Goal: Information Seeking & Learning: Learn about a topic

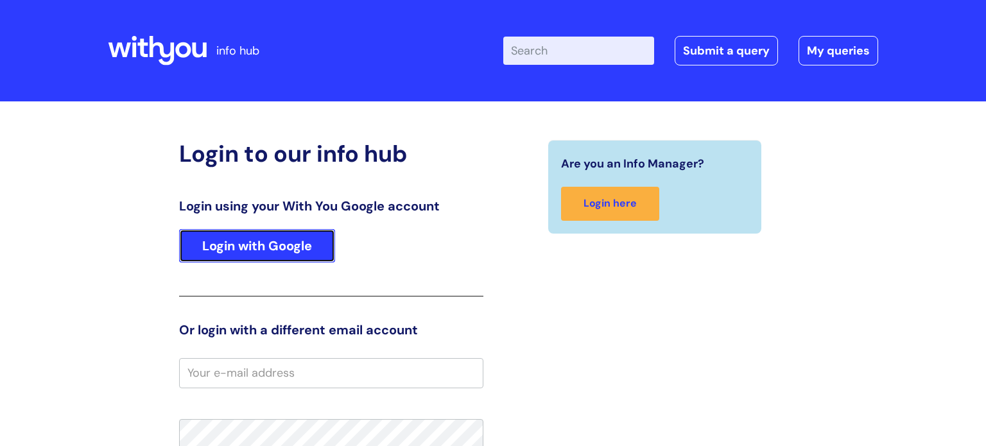
click at [324, 245] on link "Login with Google" at bounding box center [257, 245] width 156 height 33
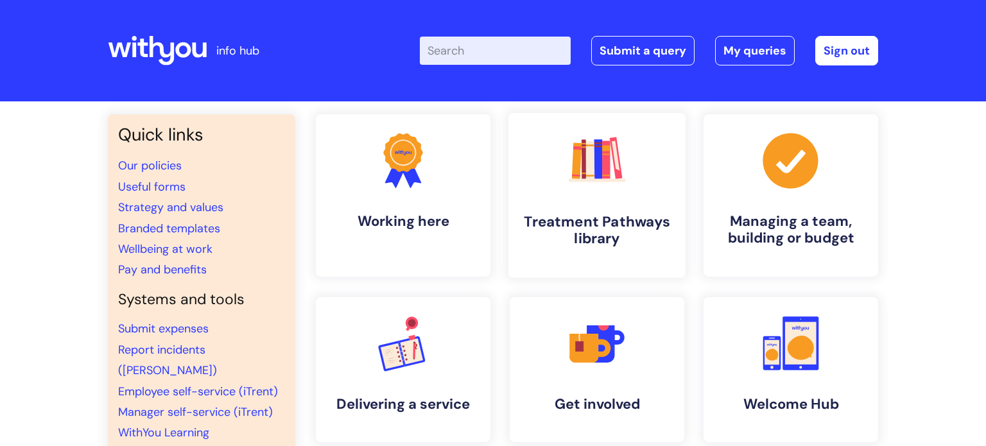
click at [573, 184] on icon ".cls-1{fill:#f89b22;}.cls-1,.cls-2,.cls-3,.cls-4,.cls-5,.cls-6,.cls-7{stroke-wi…" at bounding box center [597, 160] width 64 height 64
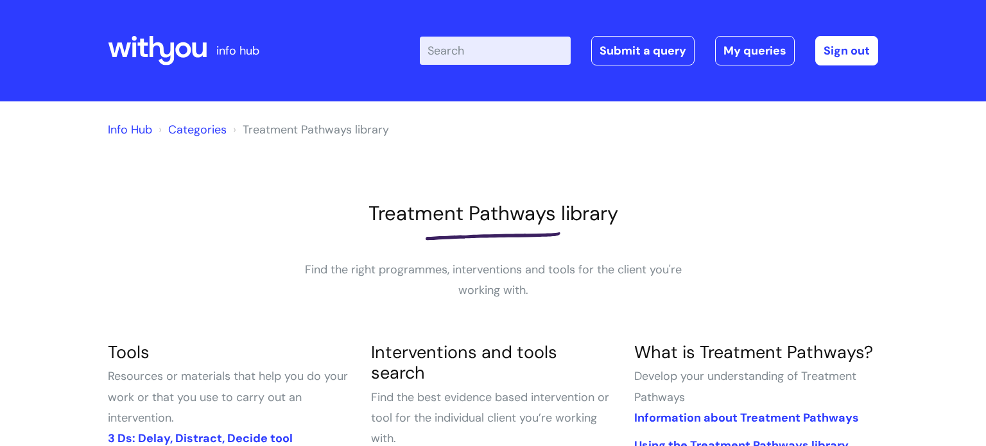
click at [492, 55] on input "Enter your search term here..." at bounding box center [495, 51] width 151 height 28
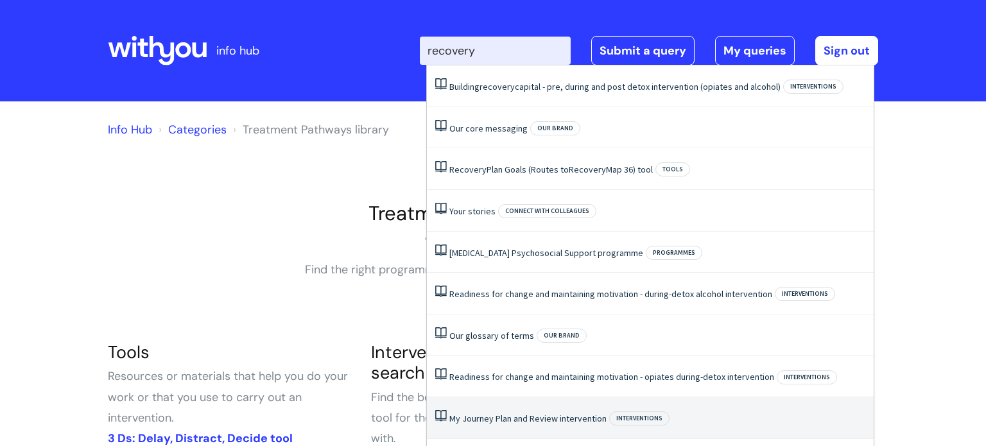
type input "recovery"
click at [250, 357] on h3 "Tools" at bounding box center [230, 352] width 244 height 21
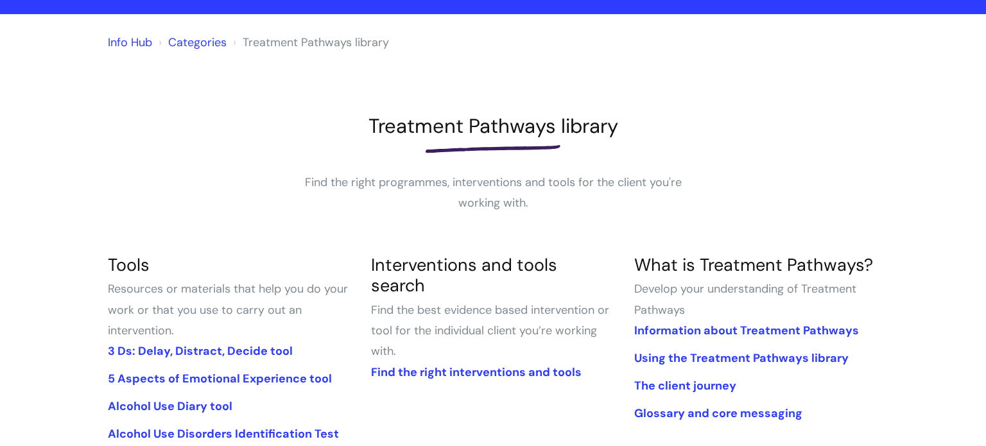
scroll to position [89, 0]
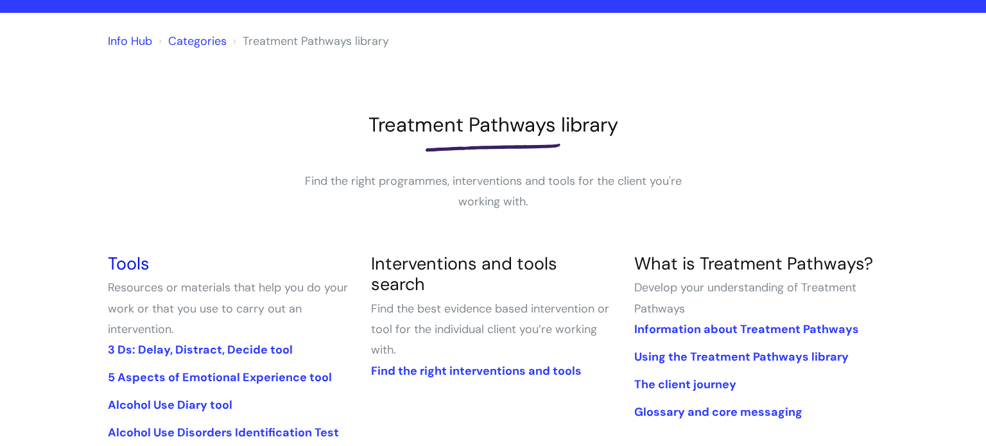
click at [141, 260] on link "Tools" at bounding box center [129, 263] width 42 height 22
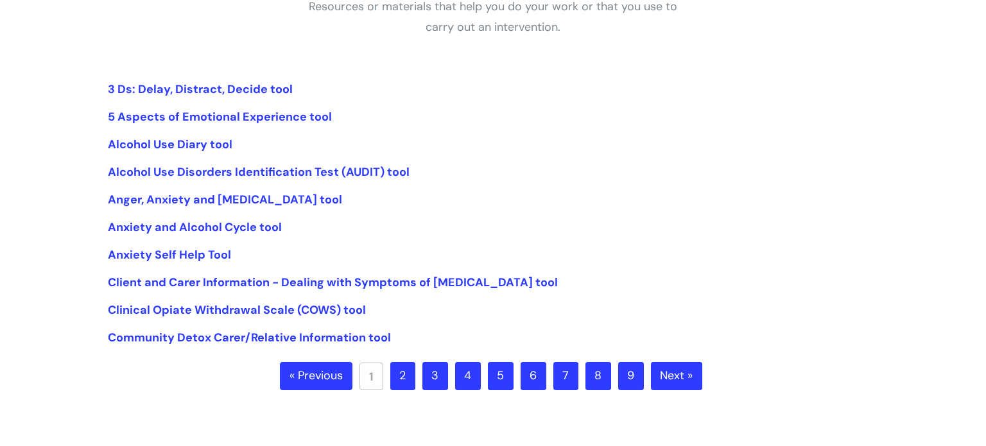
scroll to position [264, 0]
click at [408, 378] on link "2" at bounding box center [402, 376] width 25 height 28
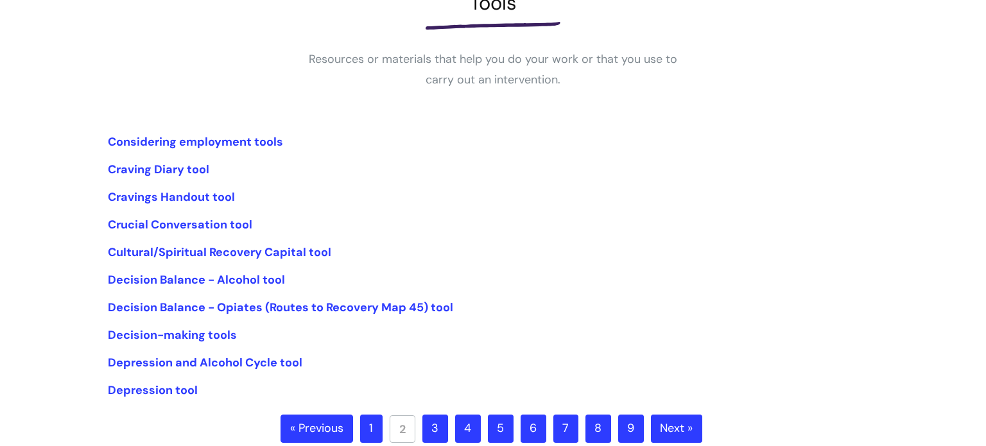
scroll to position [213, 0]
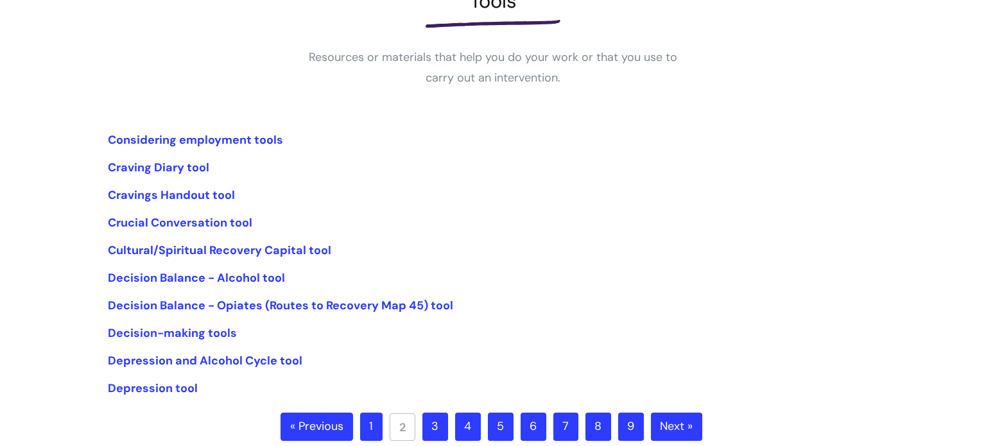
click at [432, 421] on link "3" at bounding box center [436, 427] width 26 height 28
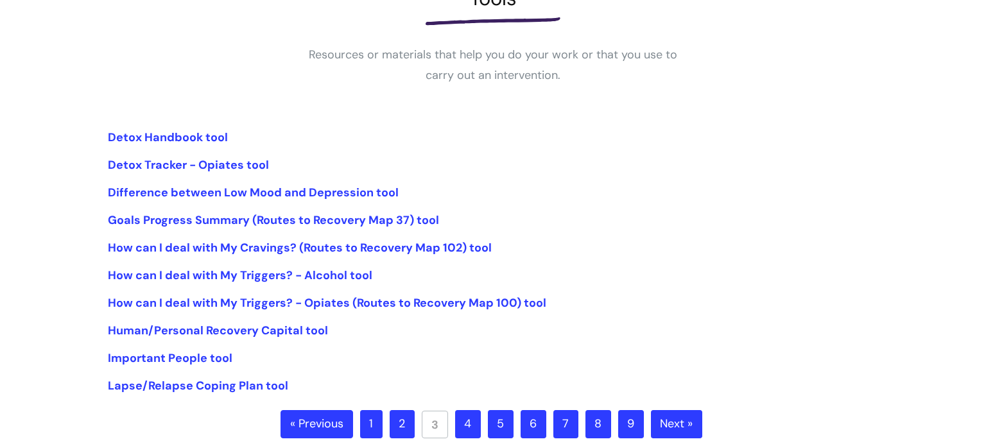
scroll to position [218, 0]
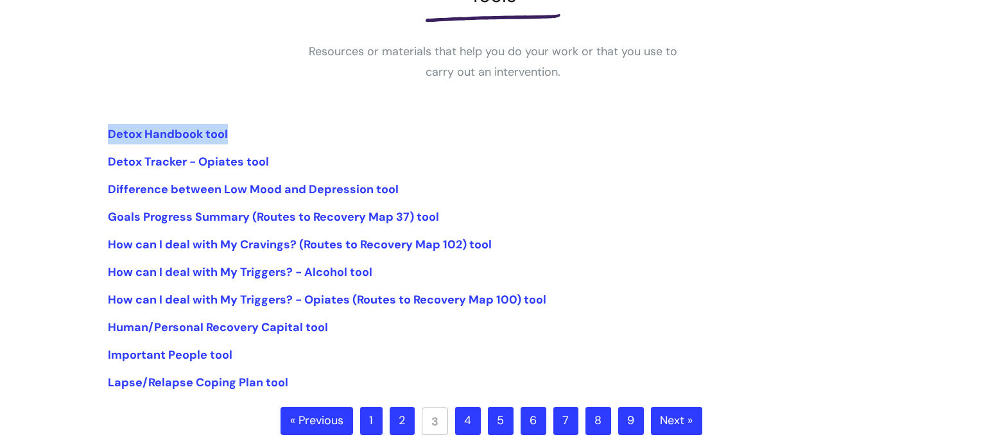
click at [469, 418] on link "4" at bounding box center [468, 421] width 26 height 28
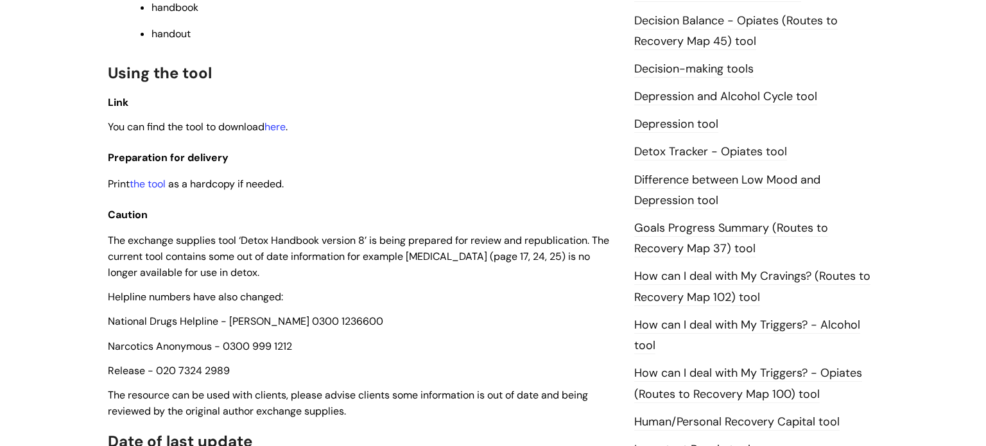
scroll to position [696, 0]
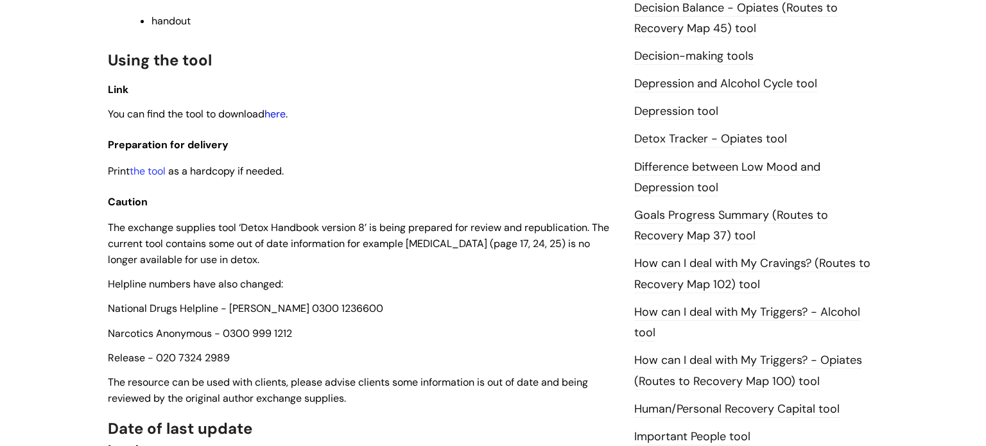
click at [281, 121] on link "here" at bounding box center [275, 113] width 21 height 13
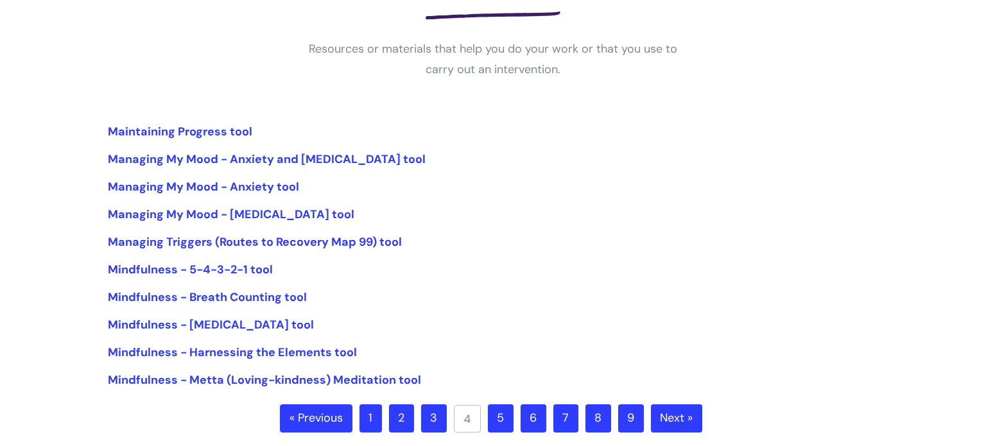
scroll to position [236, 0]
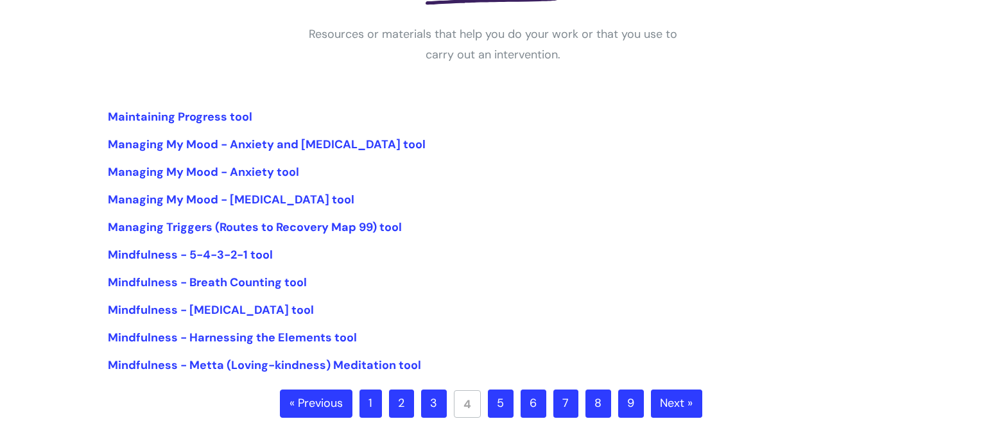
click at [488, 402] on link "5" at bounding box center [501, 404] width 26 height 28
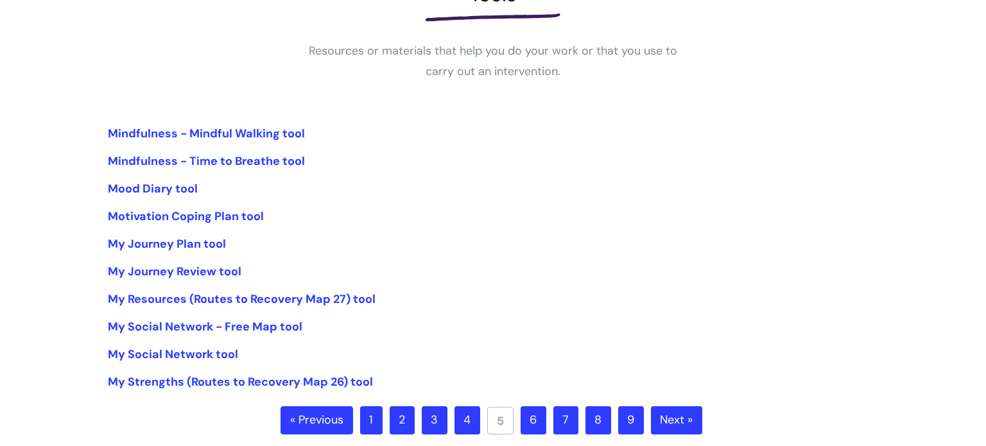
scroll to position [232, 0]
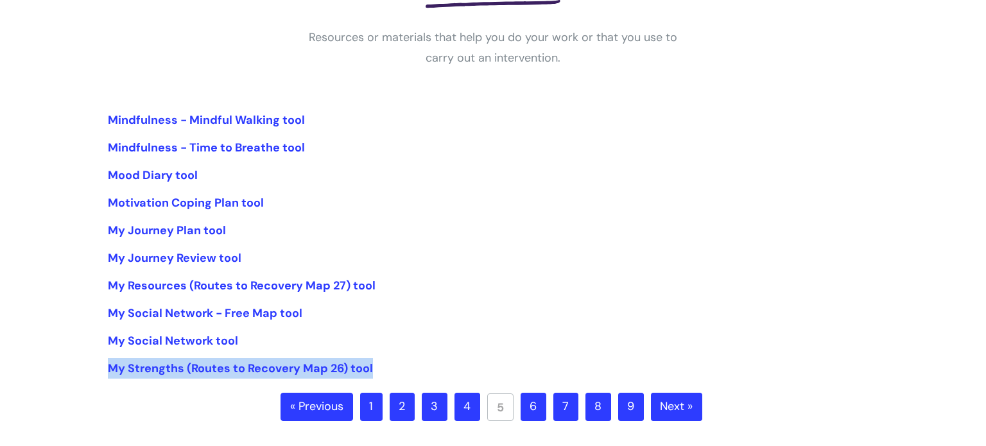
click at [529, 408] on link "6" at bounding box center [534, 407] width 26 height 28
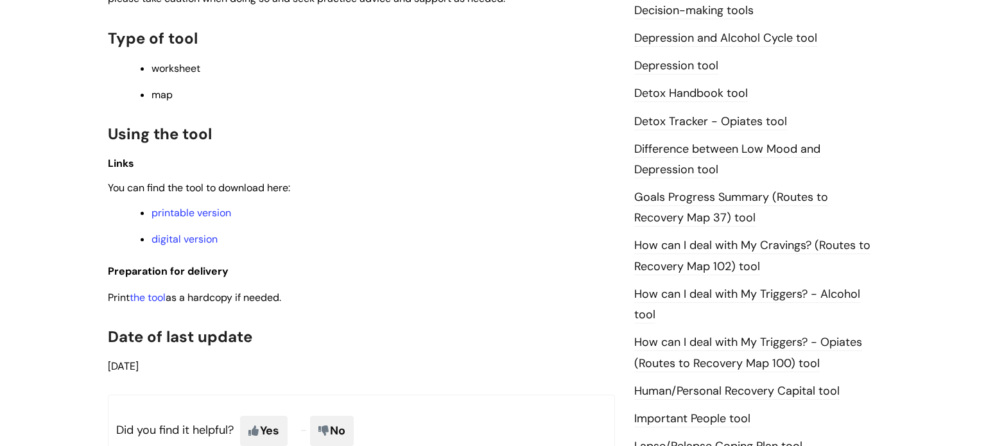
scroll to position [765, 0]
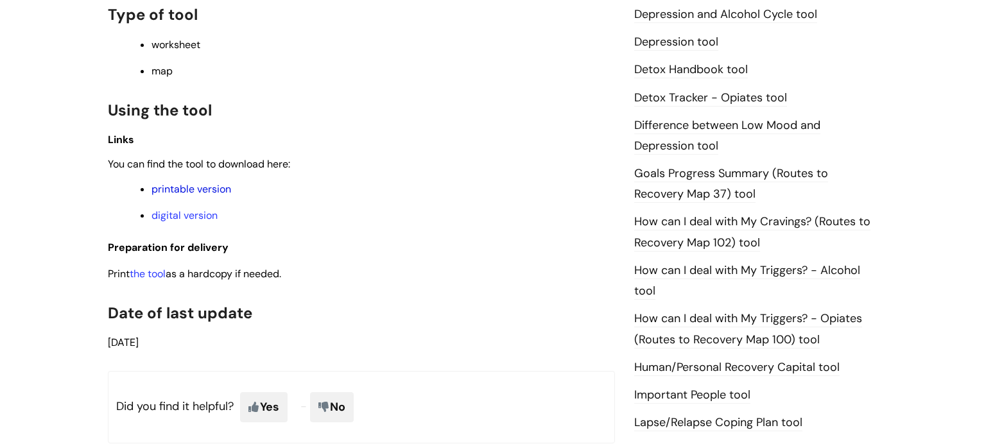
click at [191, 196] on link "printable version" at bounding box center [192, 188] width 80 height 13
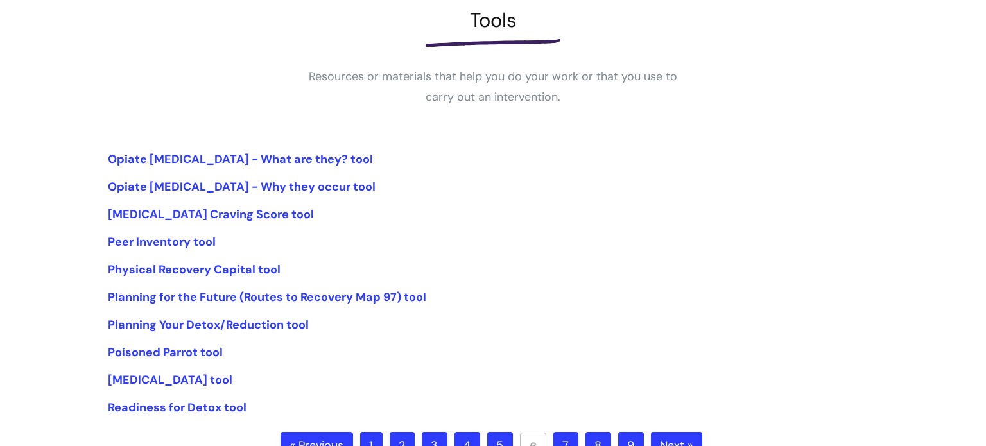
scroll to position [225, 0]
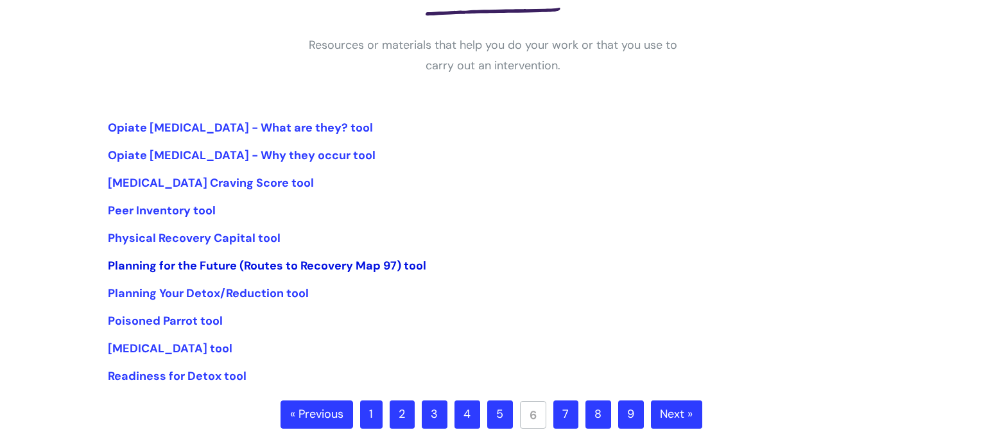
click at [210, 263] on link "Planning for the Future (Routes to Recovery Map 97) tool" at bounding box center [267, 265] width 319 height 15
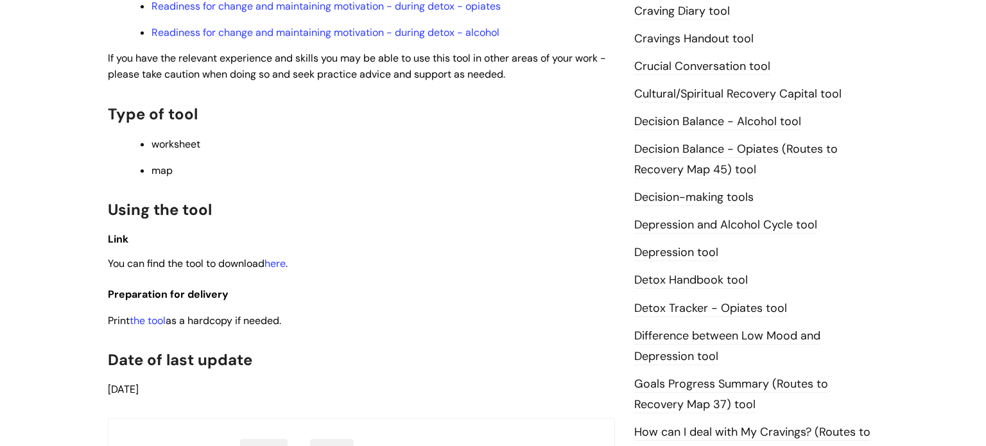
scroll to position [593, 0]
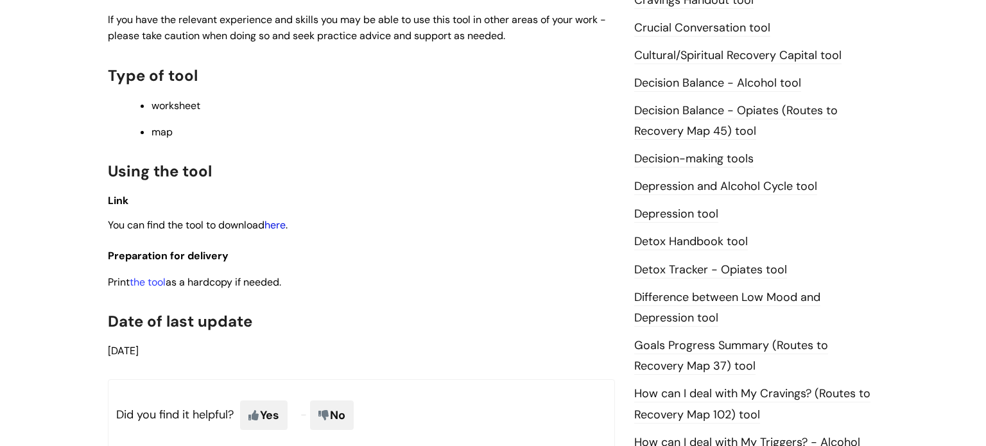
click at [283, 230] on link "here" at bounding box center [275, 224] width 21 height 13
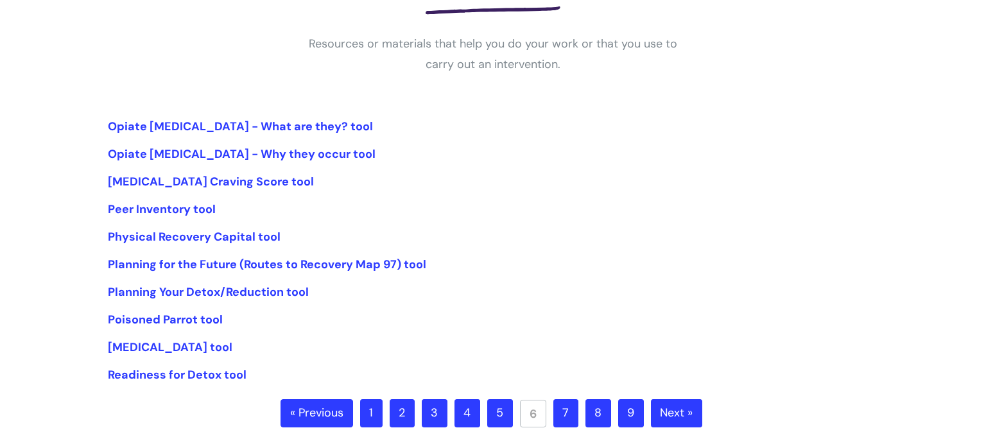
scroll to position [226, 0]
click at [566, 412] on link "7" at bounding box center [566, 413] width 25 height 28
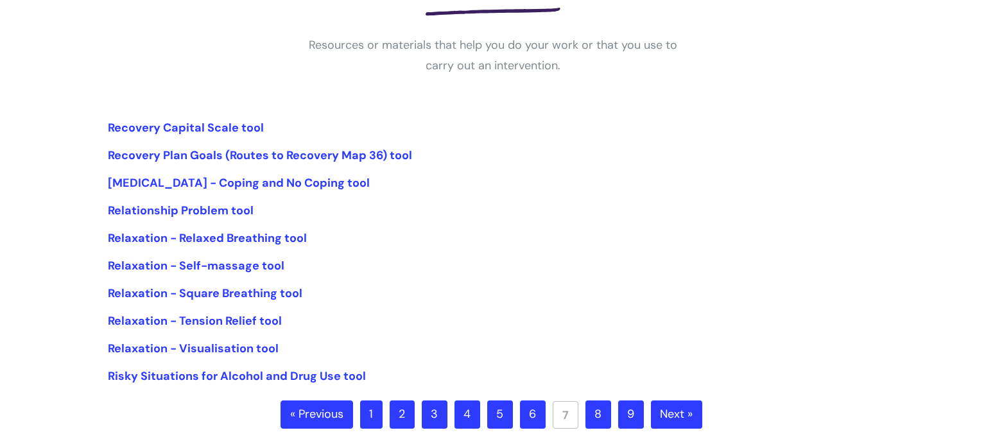
scroll to position [231, 0]
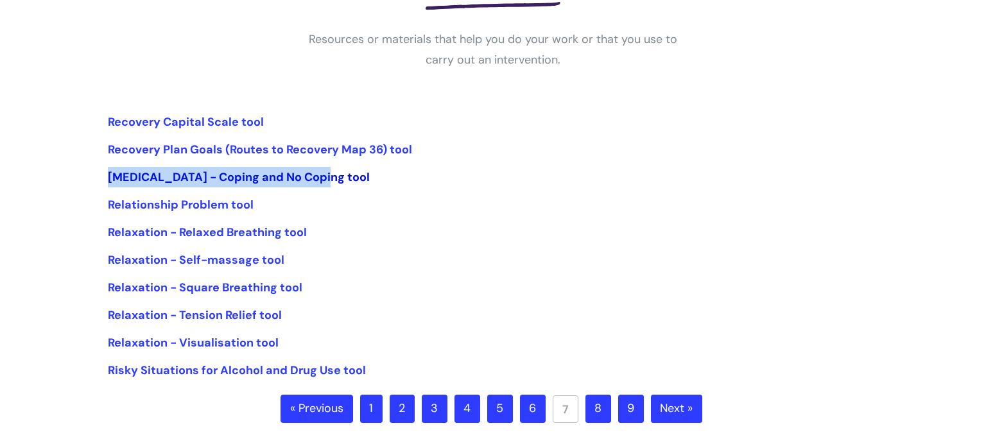
click at [269, 180] on link "[MEDICAL_DATA] - Coping and No Coping tool" at bounding box center [239, 177] width 262 height 15
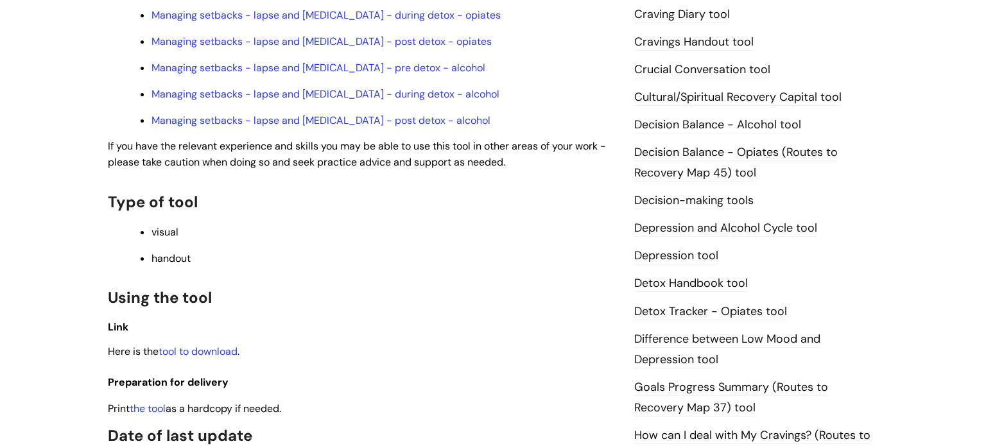
scroll to position [560, 0]
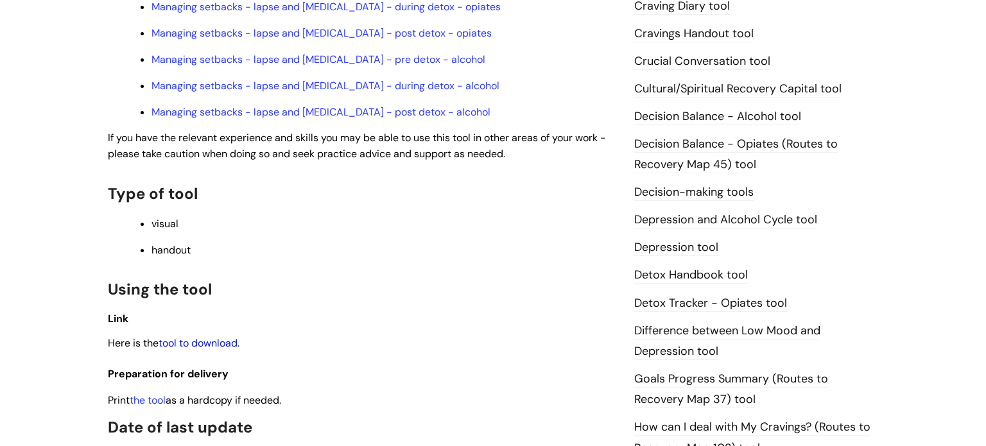
click at [211, 336] on link "tool to download" at bounding box center [198, 342] width 79 height 13
